Goal: Information Seeking & Learning: Understand process/instructions

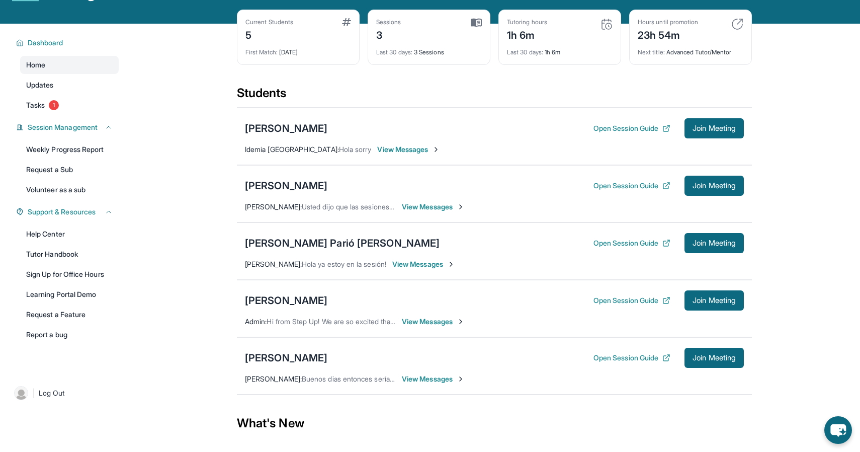
scroll to position [35, 0]
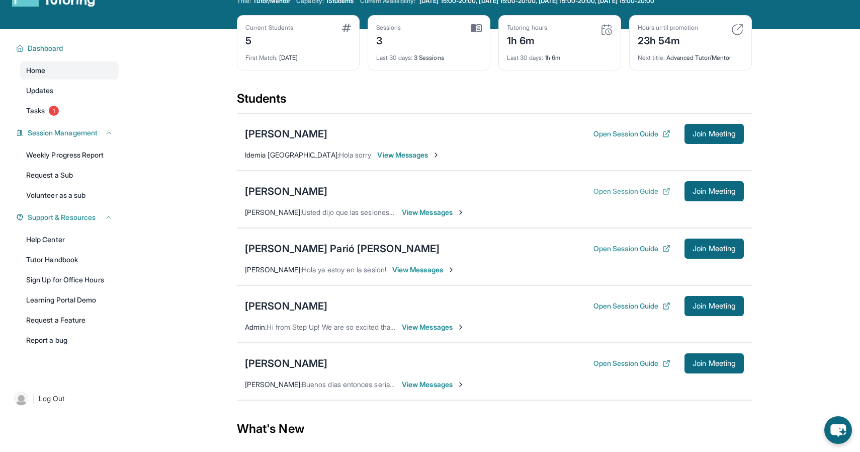
click at [613, 190] on button "Open Session Guide" at bounding box center [631, 191] width 77 height 10
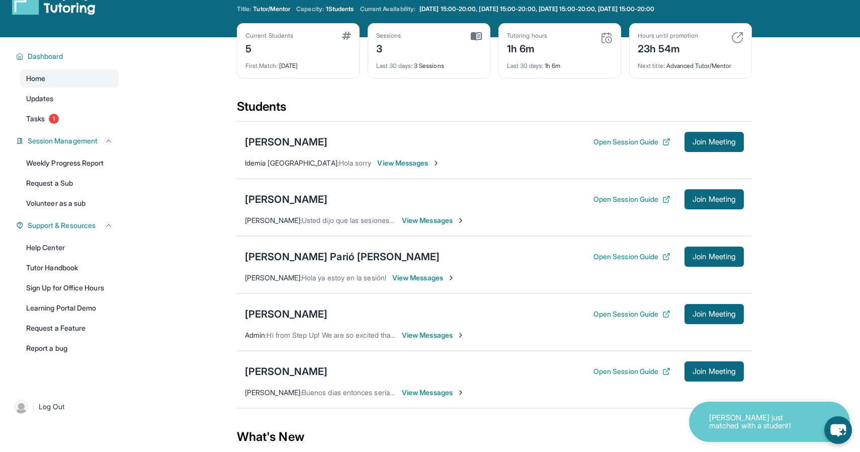
scroll to position [29, 0]
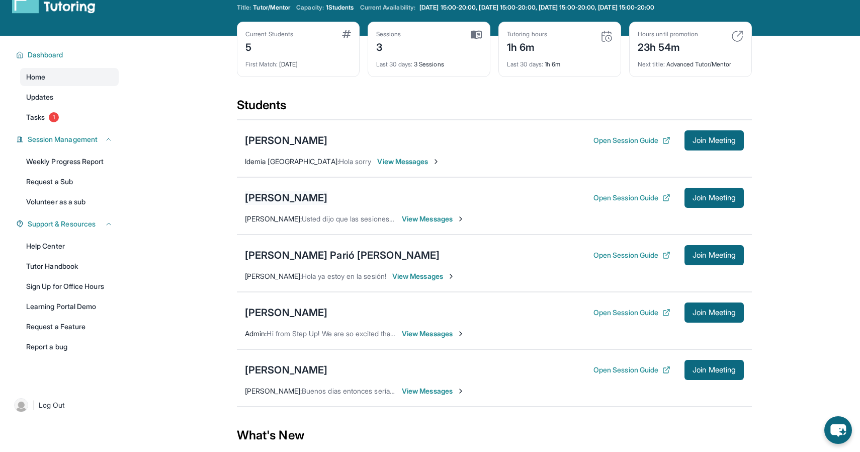
click at [320, 193] on div "[PERSON_NAME]" at bounding box center [286, 198] width 82 height 14
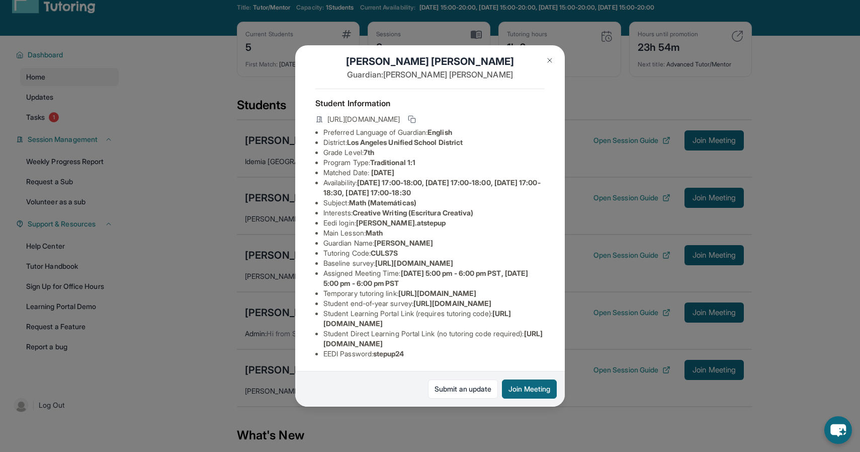
scroll to position [102, 0]
click at [549, 62] on img at bounding box center [550, 60] width 8 height 8
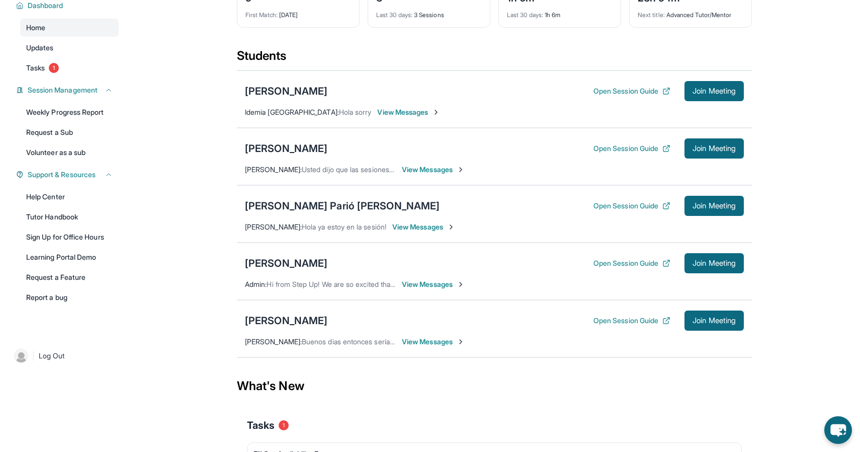
scroll to position [83, 0]
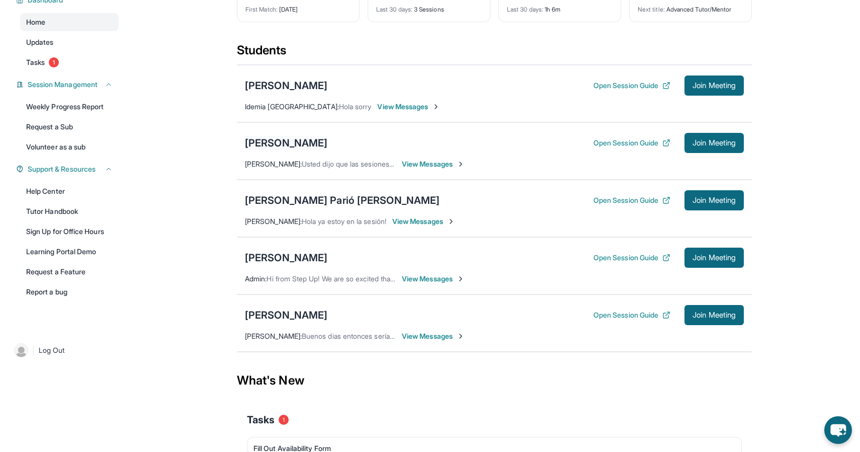
click at [298, 139] on div "[PERSON_NAME]" at bounding box center [286, 143] width 82 height 14
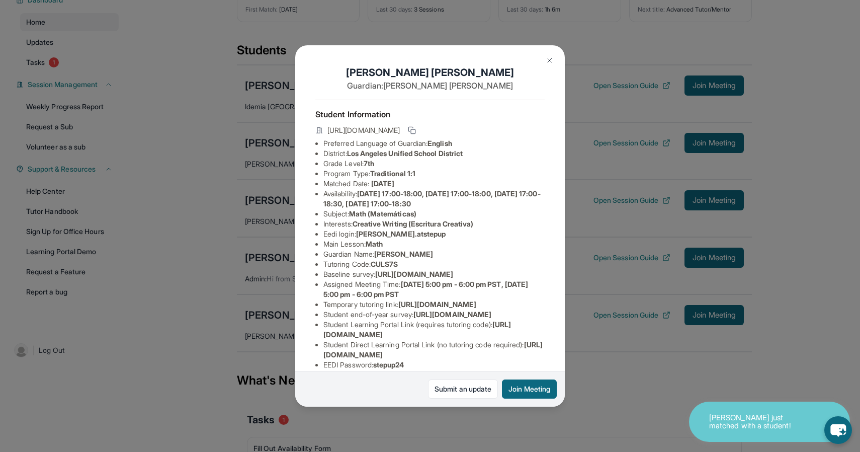
click at [548, 61] on img at bounding box center [550, 60] width 8 height 8
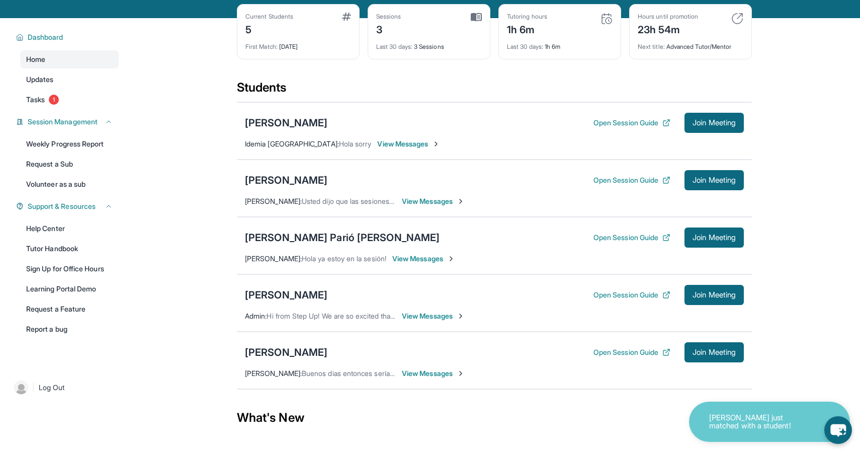
scroll to position [40, 0]
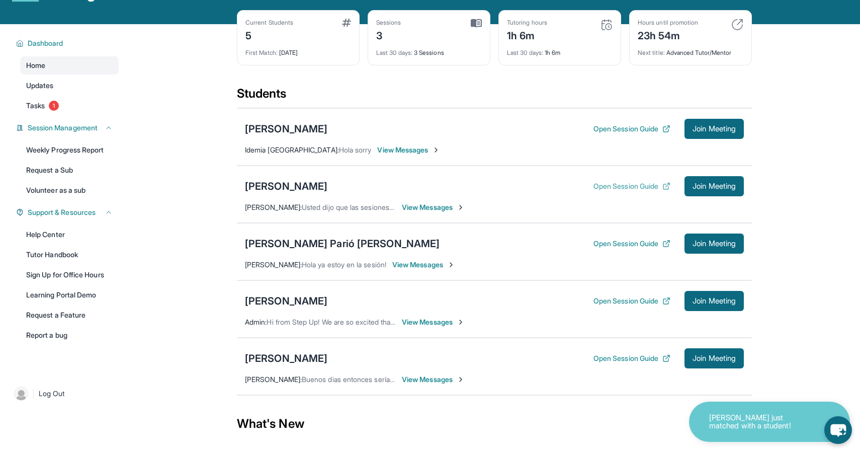
click at [593, 190] on button "Open Session Guide" at bounding box center [631, 186] width 77 height 10
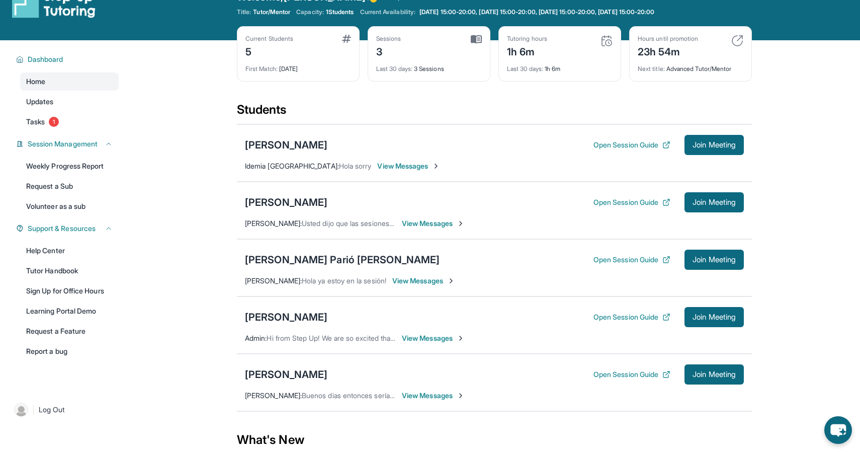
scroll to position [24, 0]
click at [316, 144] on div "[PERSON_NAME]" at bounding box center [286, 145] width 82 height 14
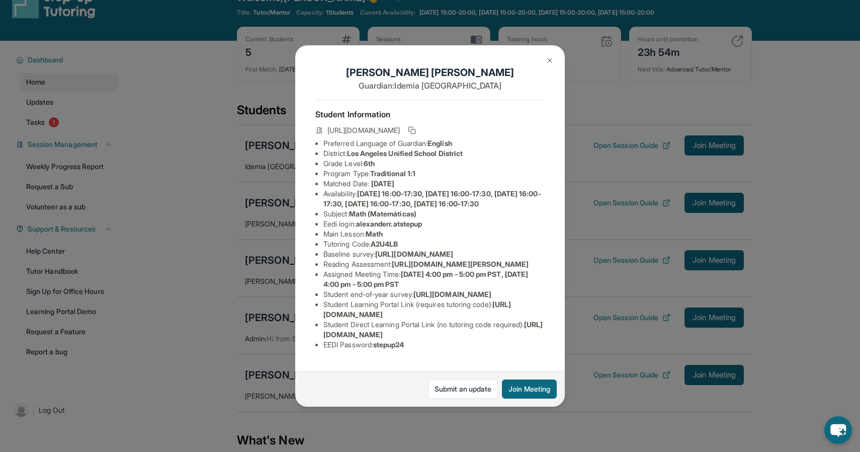
click at [548, 62] on img at bounding box center [550, 60] width 8 height 8
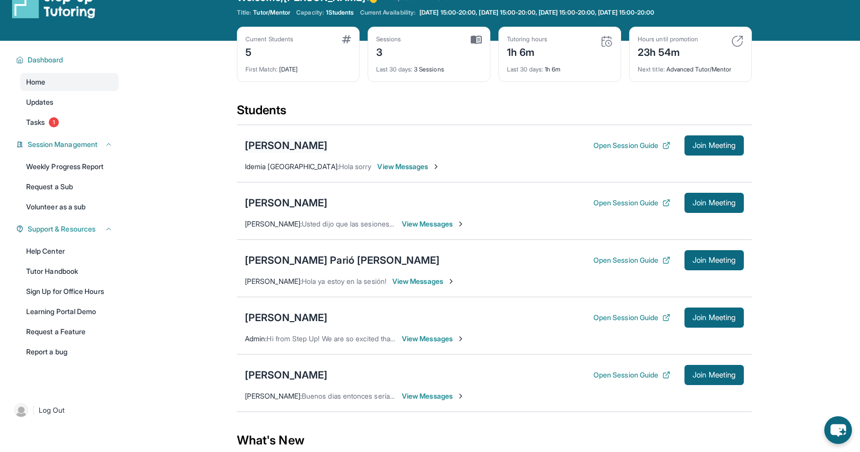
click at [313, 146] on div "[PERSON_NAME]" at bounding box center [286, 145] width 82 height 14
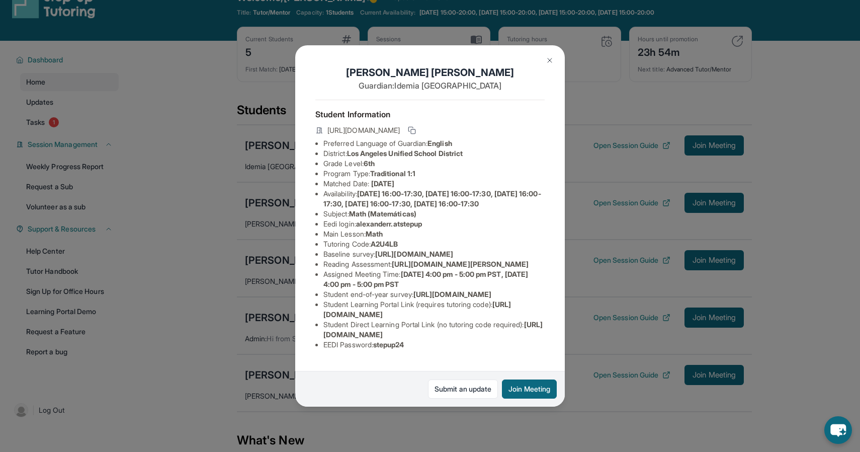
click at [552, 59] on img at bounding box center [550, 60] width 8 height 8
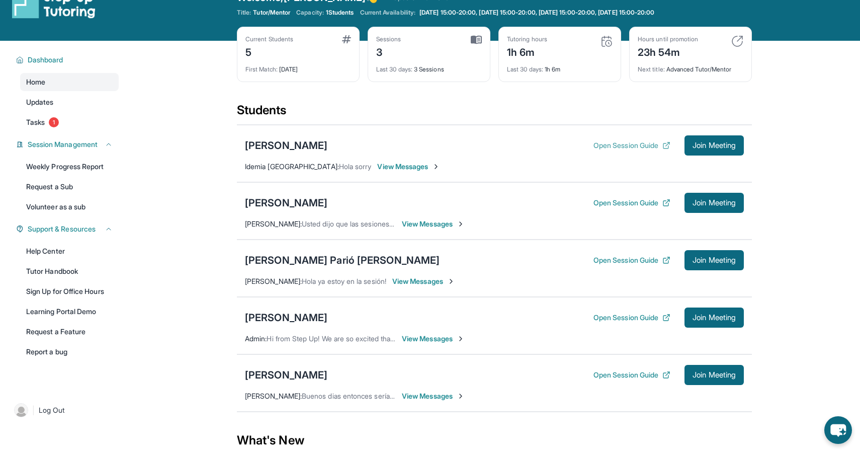
click at [627, 143] on button "Open Session Guide" at bounding box center [631, 145] width 77 height 10
